Goal: Obtain resource: Obtain resource

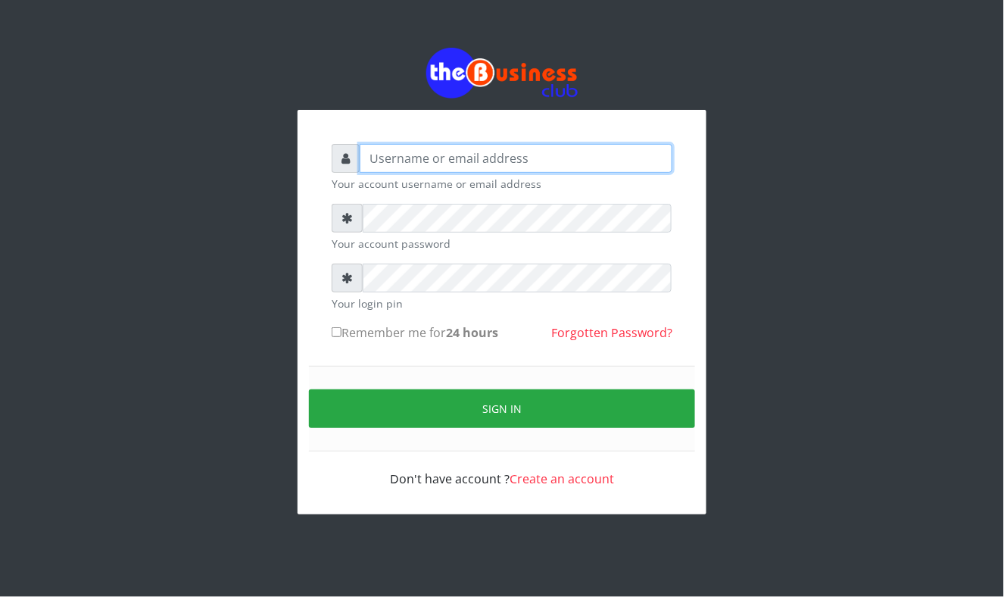
type input "Mavincio"
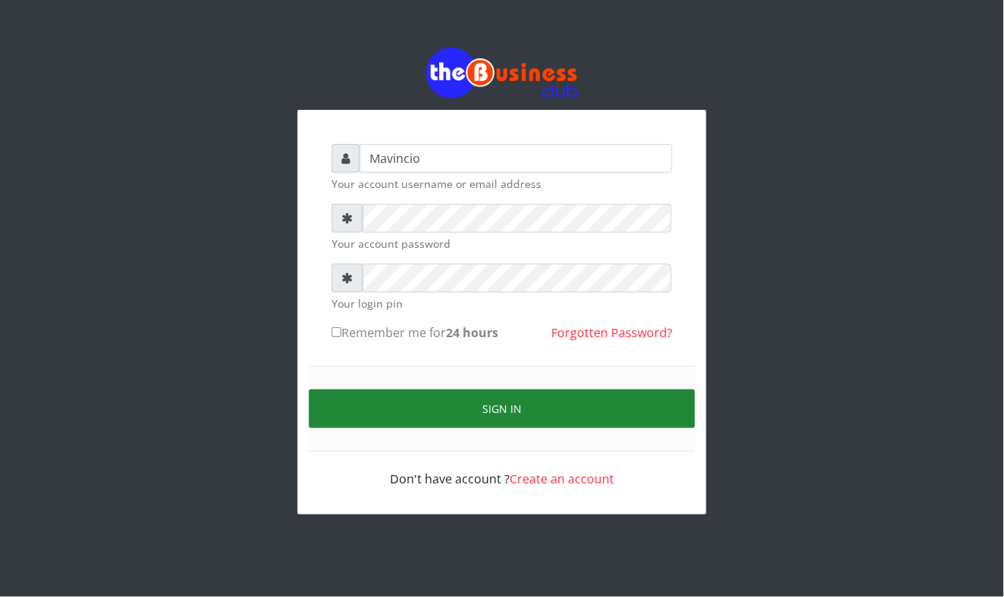
click at [446, 401] on button "Sign in" at bounding box center [502, 408] width 386 height 39
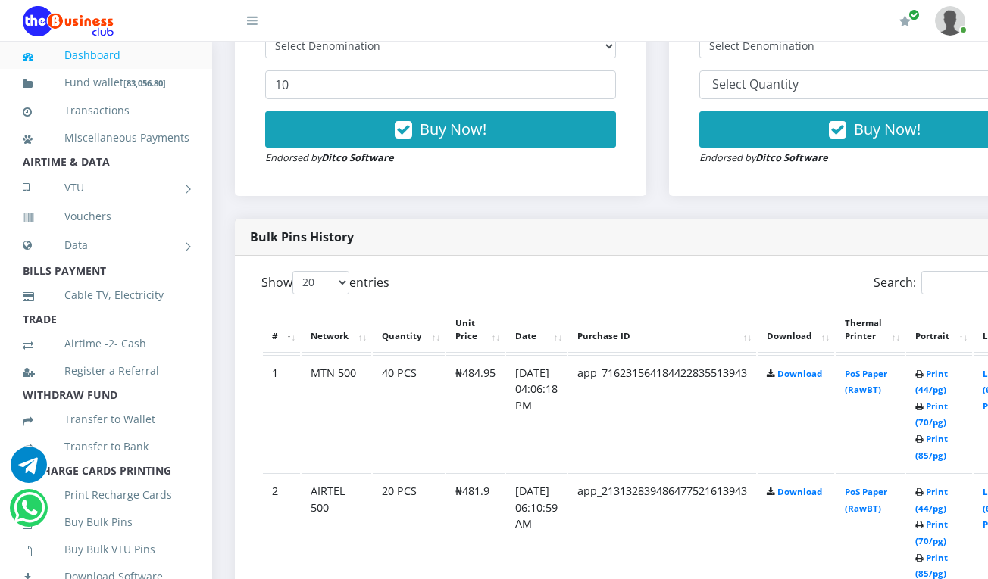
scroll to position [606, 0]
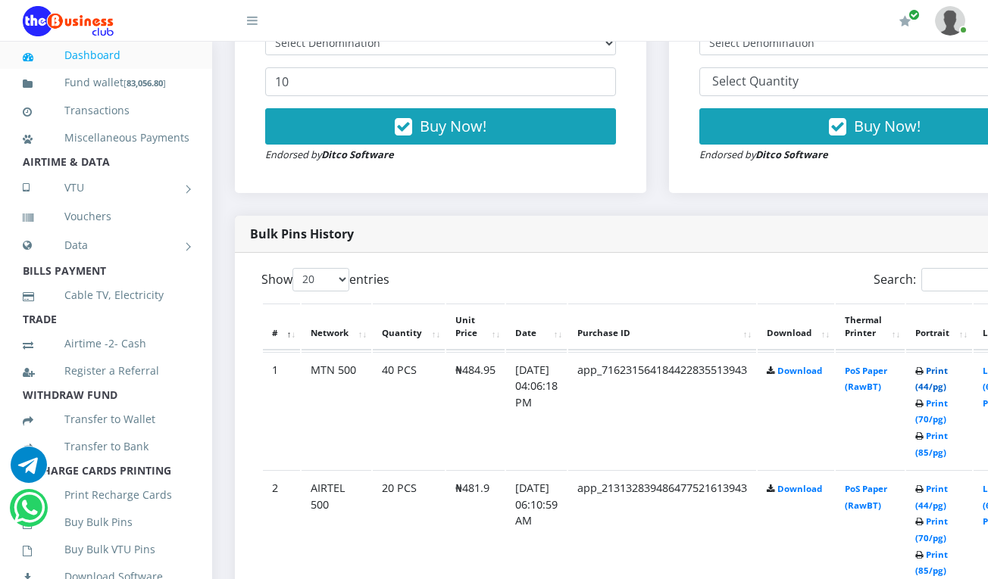
click at [947, 370] on link "Print (44/pg)" at bounding box center [931, 379] width 33 height 28
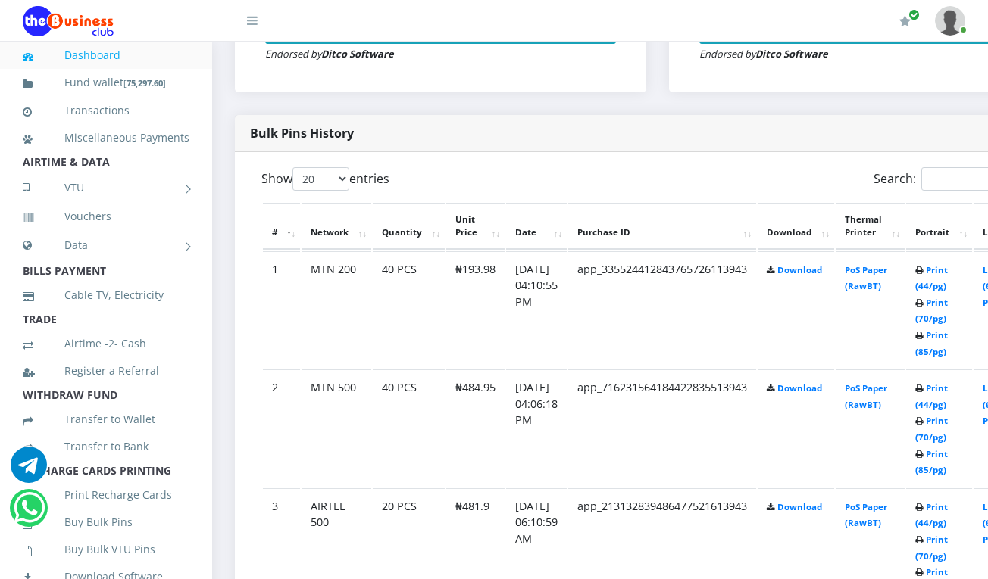
scroll to position [606, 0]
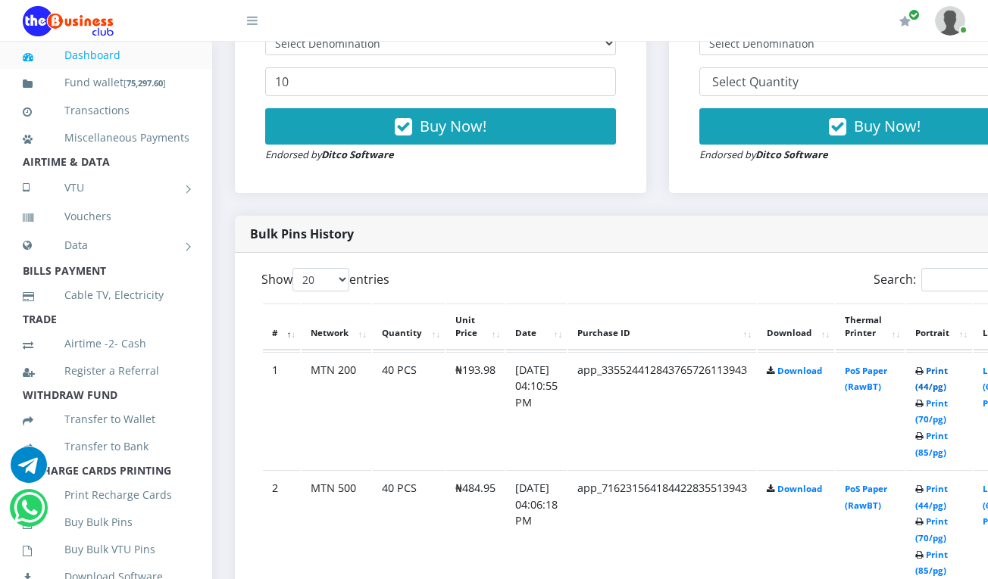
click at [947, 373] on link "Print (44/pg)" at bounding box center [931, 379] width 33 height 28
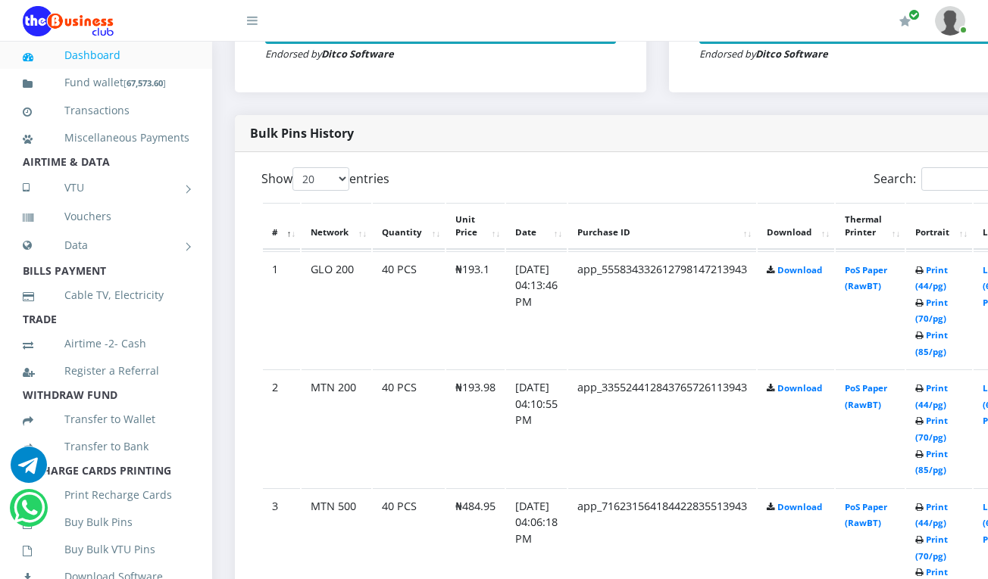
scroll to position [606, 0]
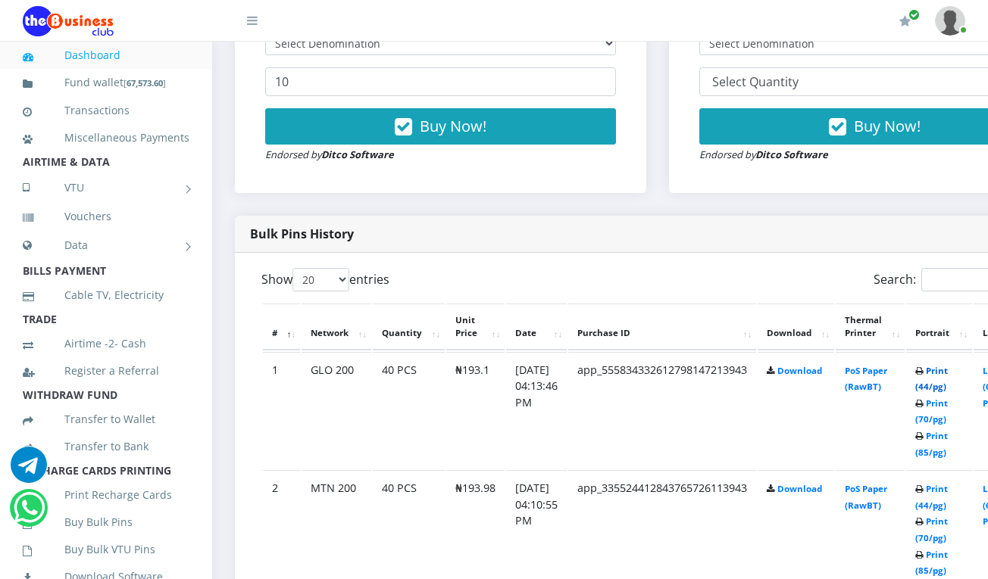
click at [947, 370] on link "Print (44/pg)" at bounding box center [931, 379] width 33 height 28
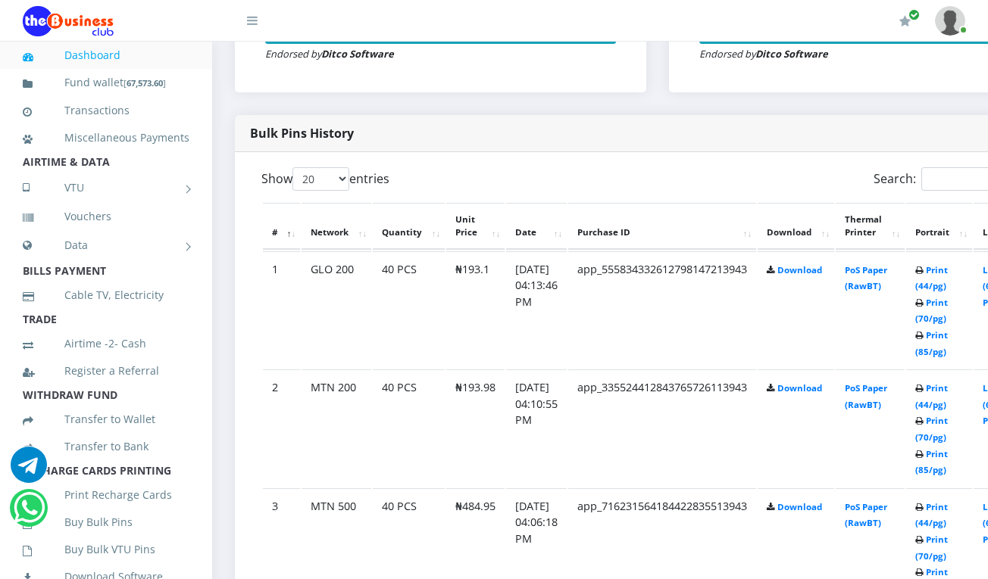
scroll to position [606, 0]
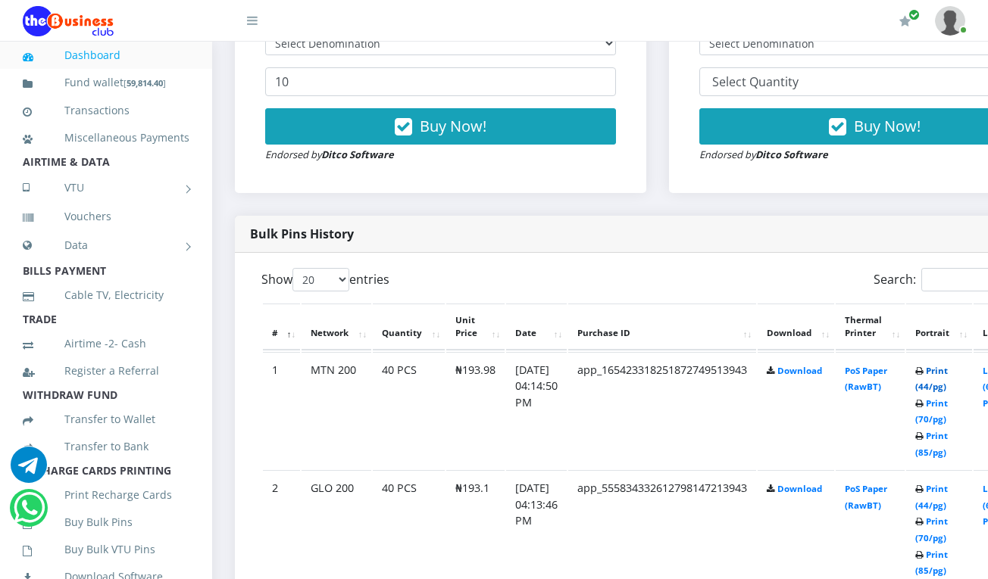
click at [943, 370] on link "Print (44/pg)" at bounding box center [931, 379] width 33 height 28
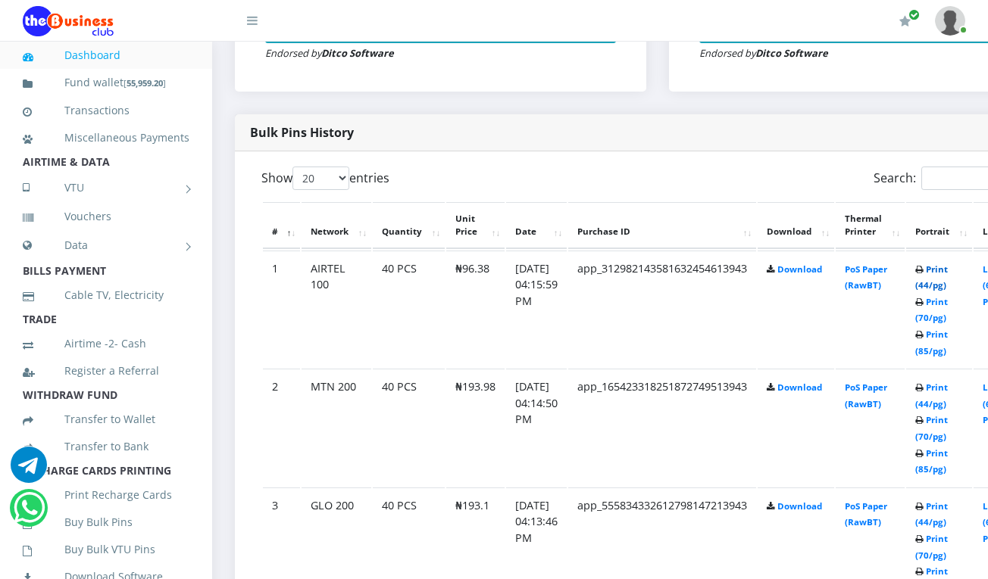
scroll to position [606, 0]
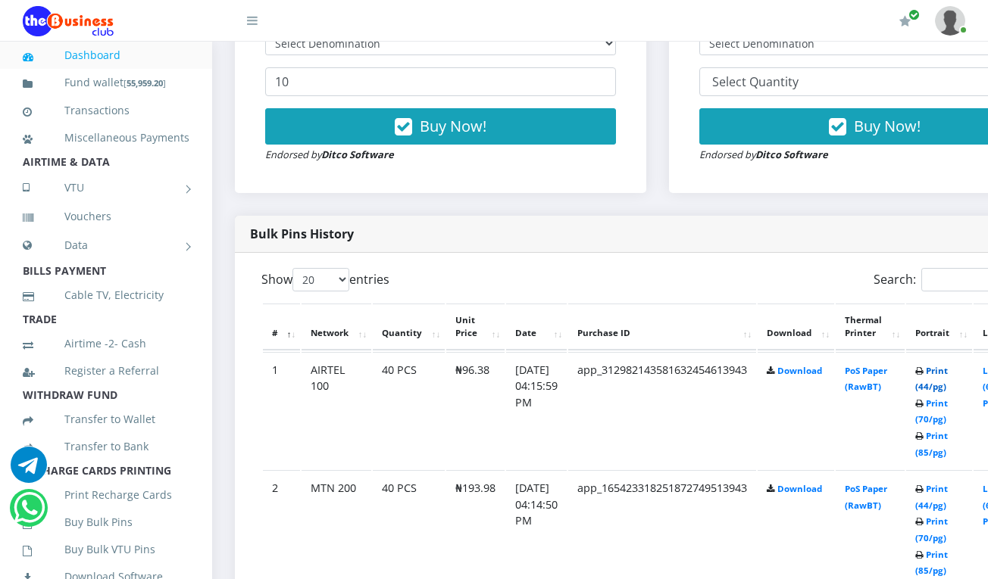
click at [947, 374] on link "Print (44/pg)" at bounding box center [931, 379] width 33 height 28
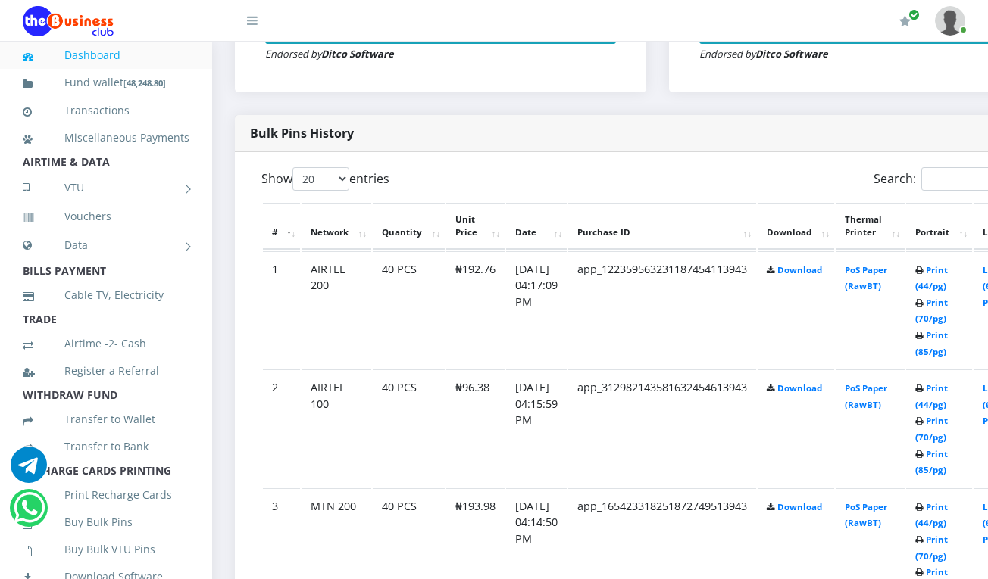
scroll to position [606, 0]
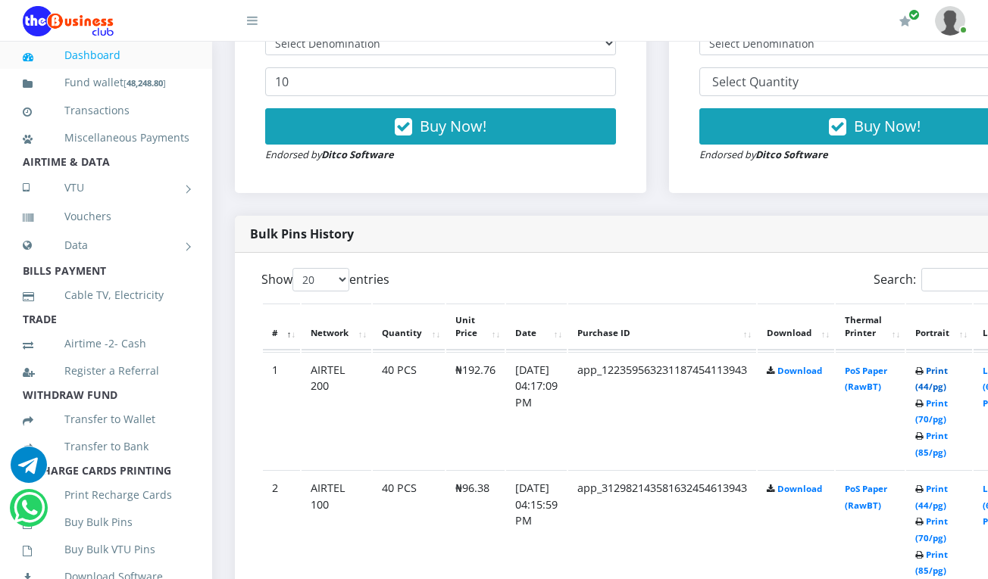
click at [947, 374] on link "Print (44/pg)" at bounding box center [931, 379] width 33 height 28
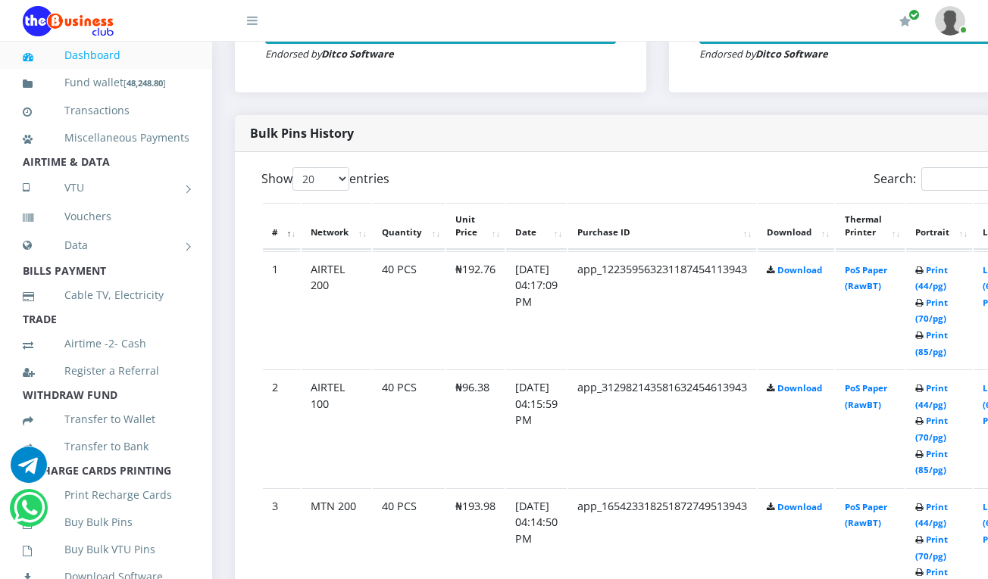
scroll to position [606, 0]
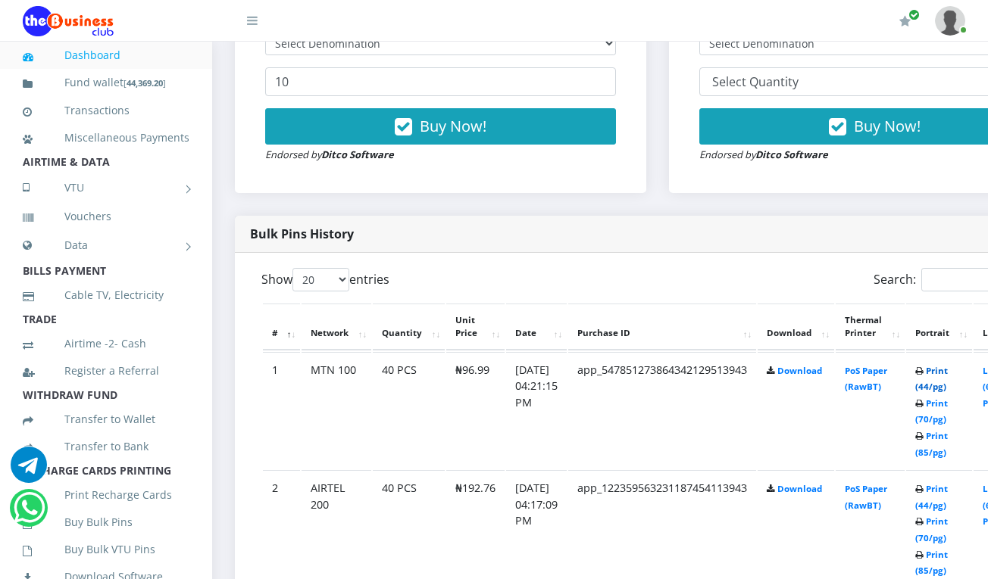
click at [947, 371] on link "Print (44/pg)" at bounding box center [931, 379] width 33 height 28
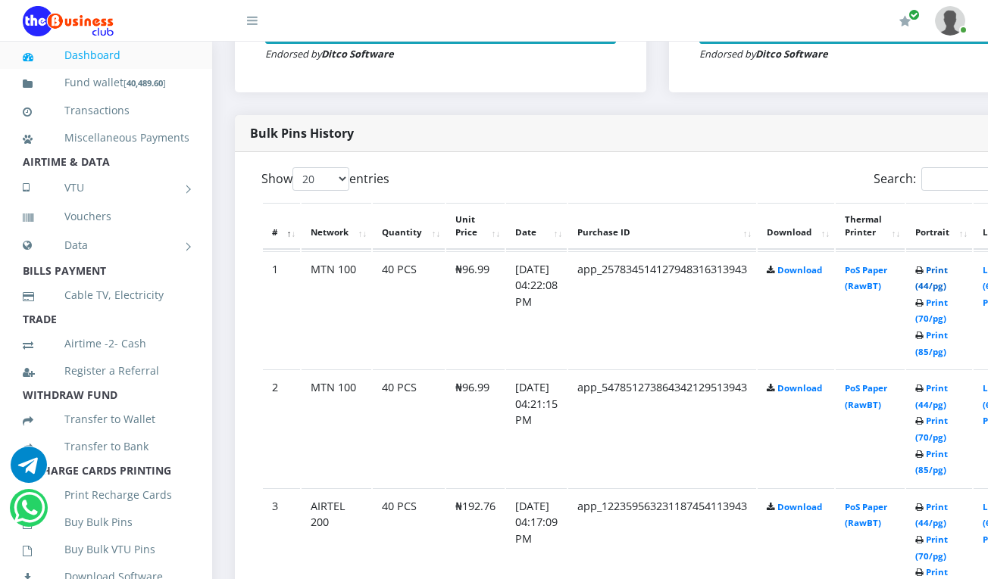
scroll to position [606, 0]
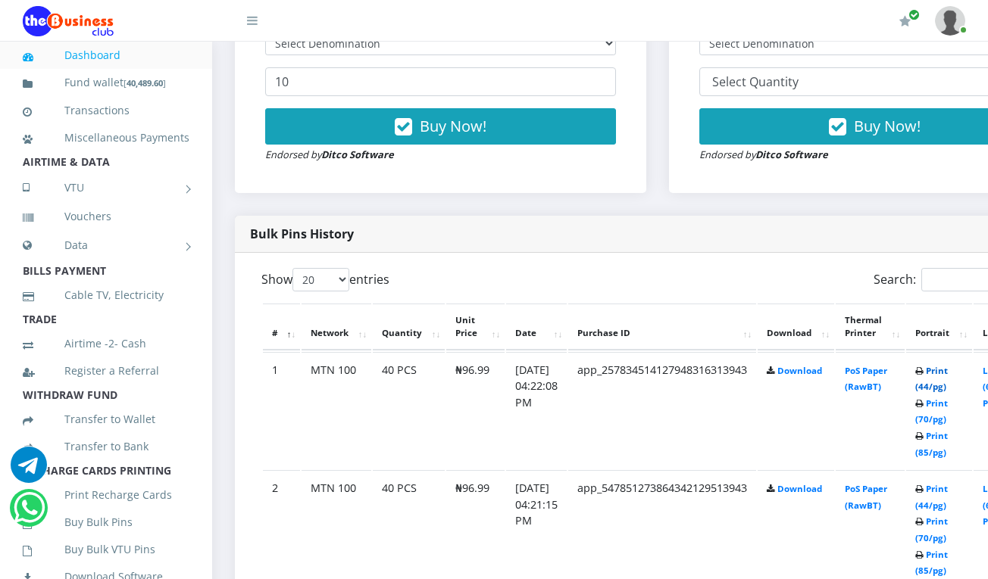
click at [947, 373] on link "Print (44/pg)" at bounding box center [931, 379] width 33 height 28
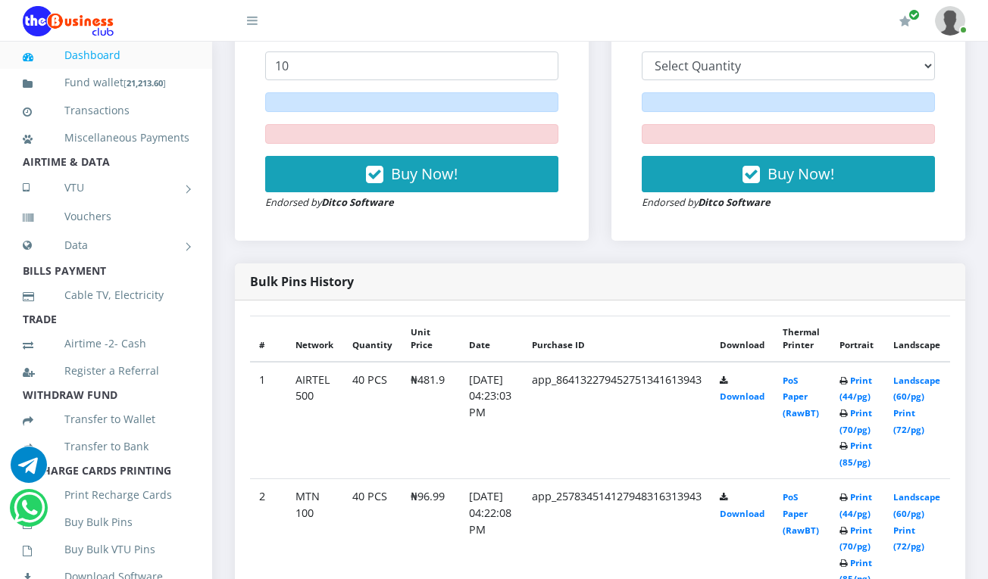
scroll to position [606, 0]
drag, startPoint x: 525, startPoint y: 273, endPoint x: 772, endPoint y: 323, distance: 252.5
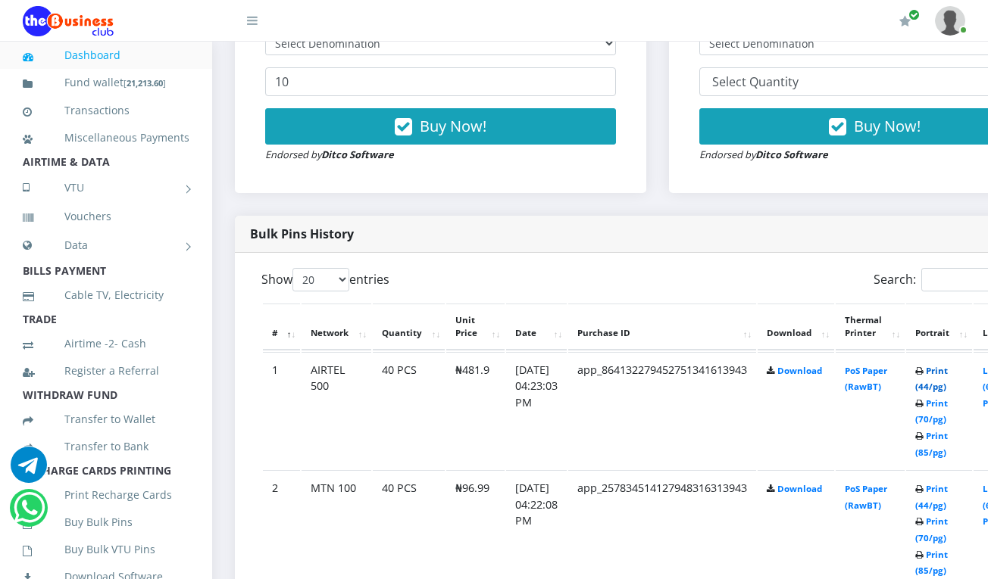
click at [947, 370] on link "Print (44/pg)" at bounding box center [931, 379] width 33 height 28
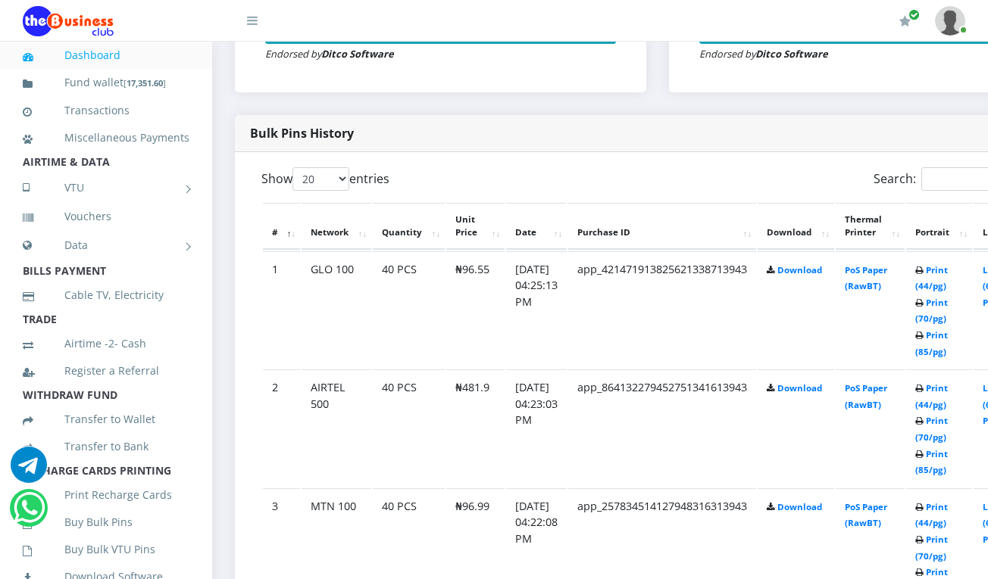
scroll to position [606, 0]
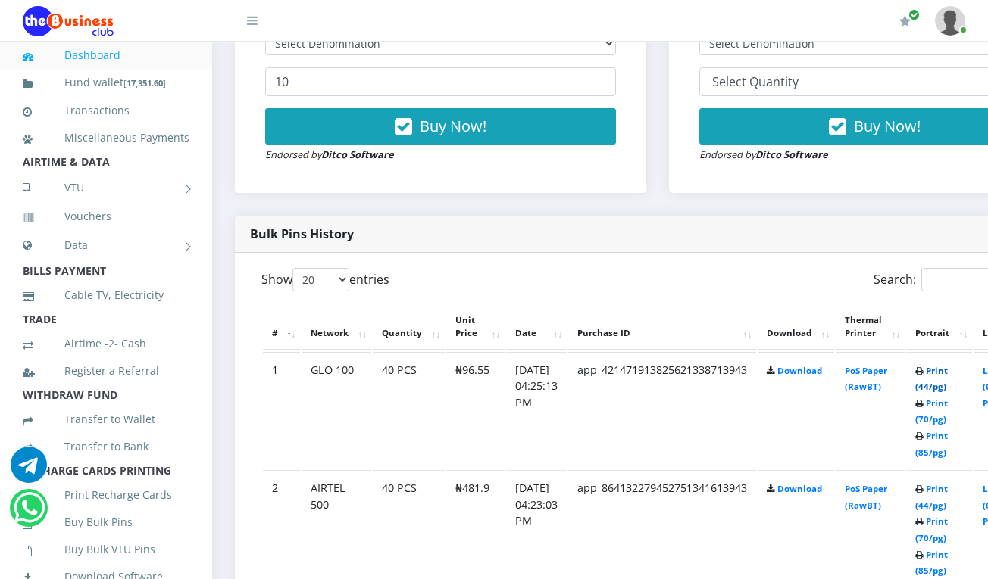
click at [947, 373] on link "Print (44/pg)" at bounding box center [931, 379] width 33 height 28
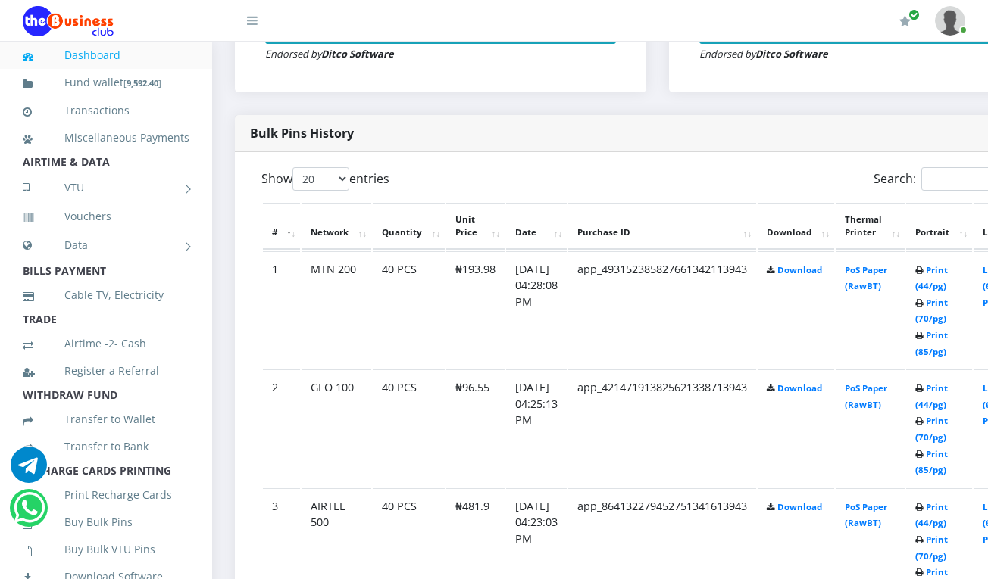
scroll to position [606, 0]
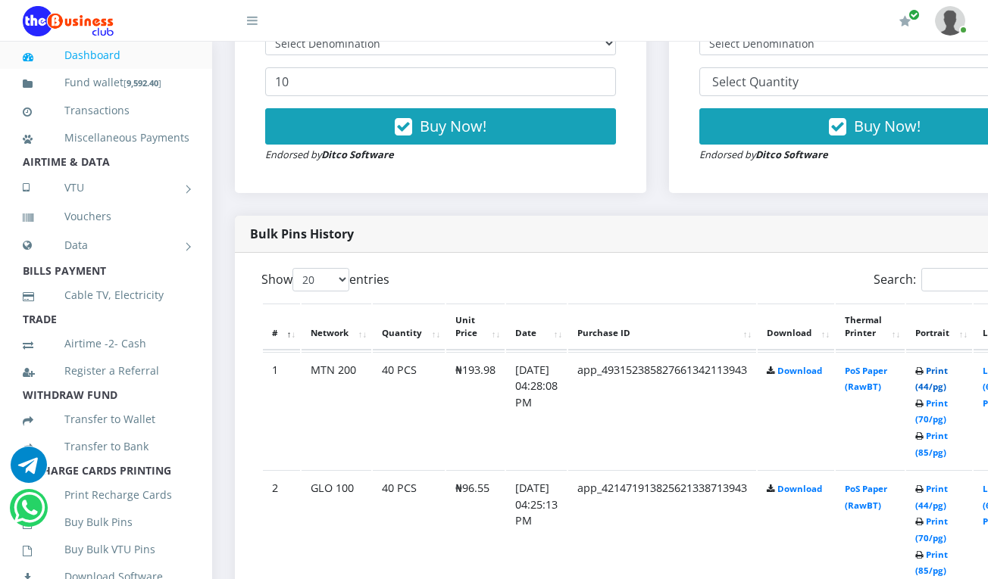
click at [944, 374] on link "Print (44/pg)" at bounding box center [931, 379] width 33 height 28
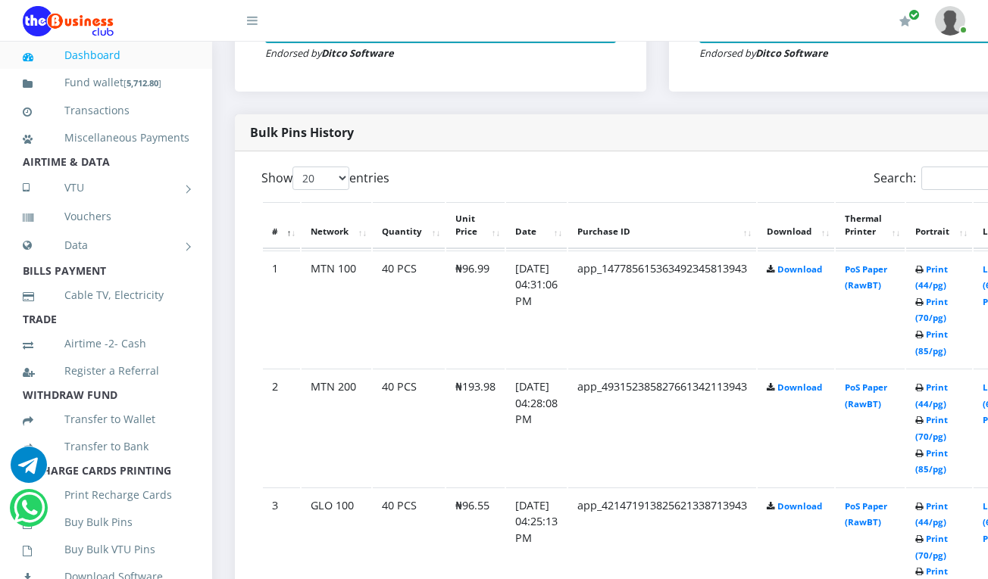
scroll to position [606, 0]
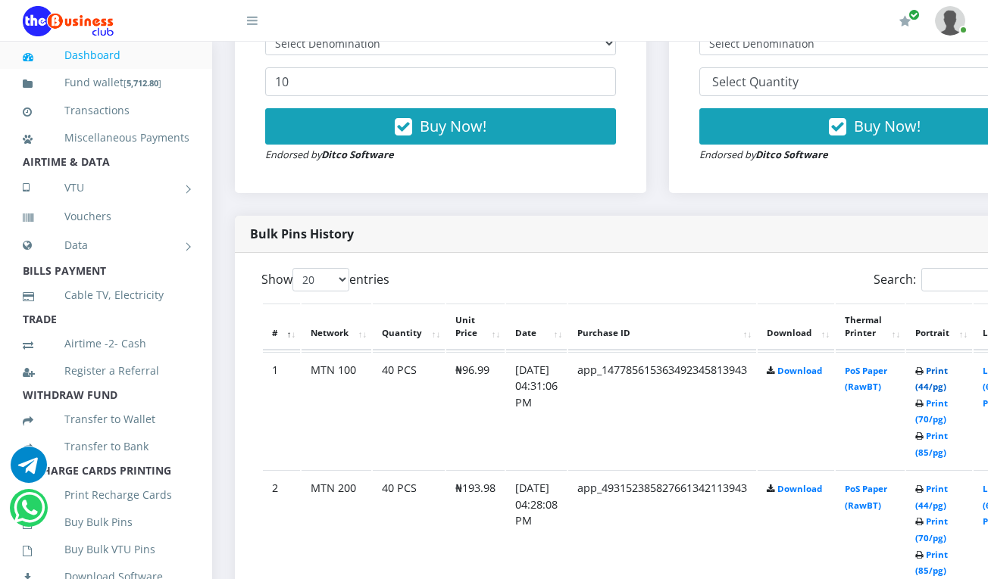
click at [947, 367] on link "Print (44/pg)" at bounding box center [931, 379] width 33 height 28
click at [947, 373] on link "Print (44/pg)" at bounding box center [931, 379] width 33 height 28
click at [947, 370] on link "Print (44/pg)" at bounding box center [931, 379] width 33 height 28
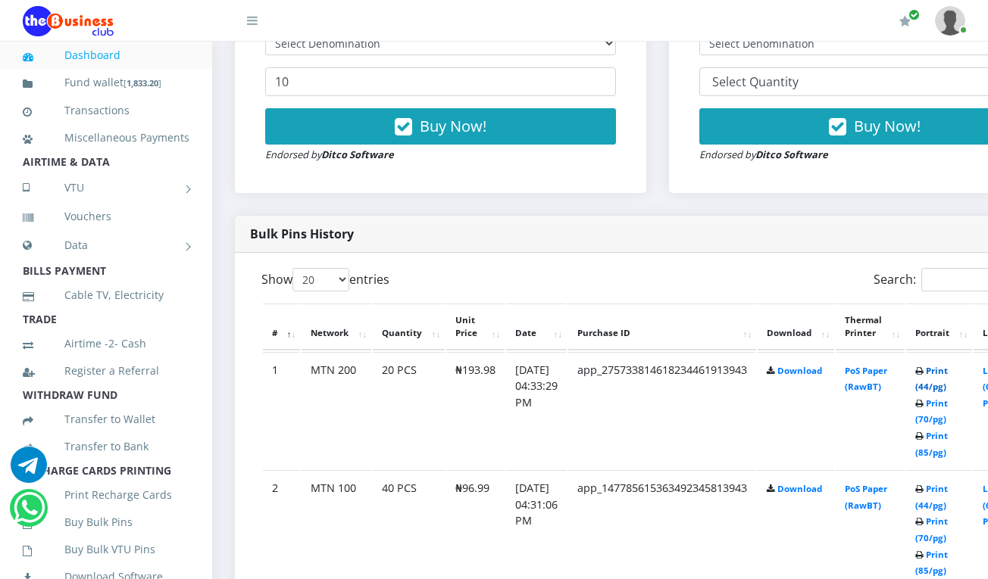
click at [941, 373] on link "Print (44/pg)" at bounding box center [931, 379] width 33 height 28
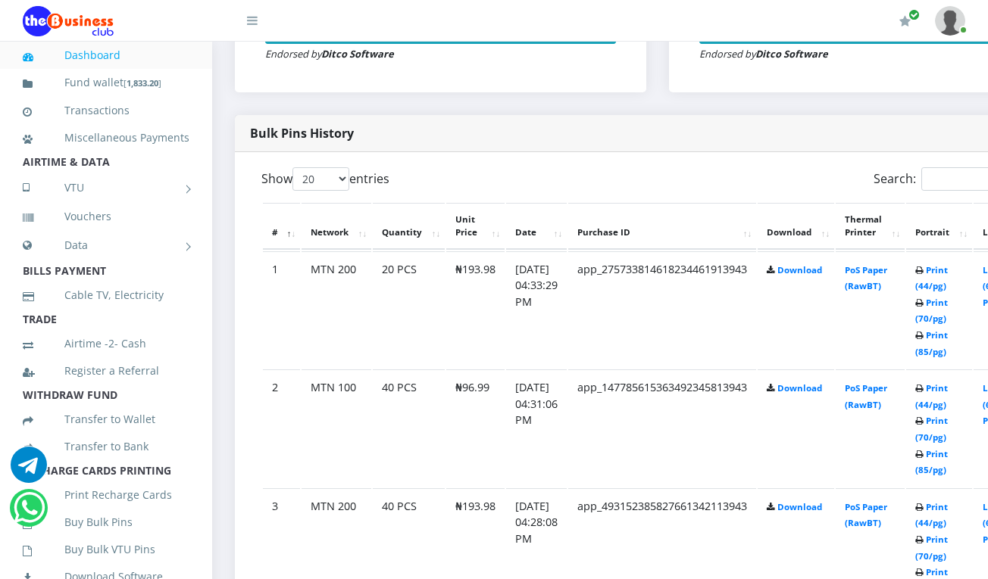
scroll to position [606, 0]
